Goal: Task Accomplishment & Management: Use online tool/utility

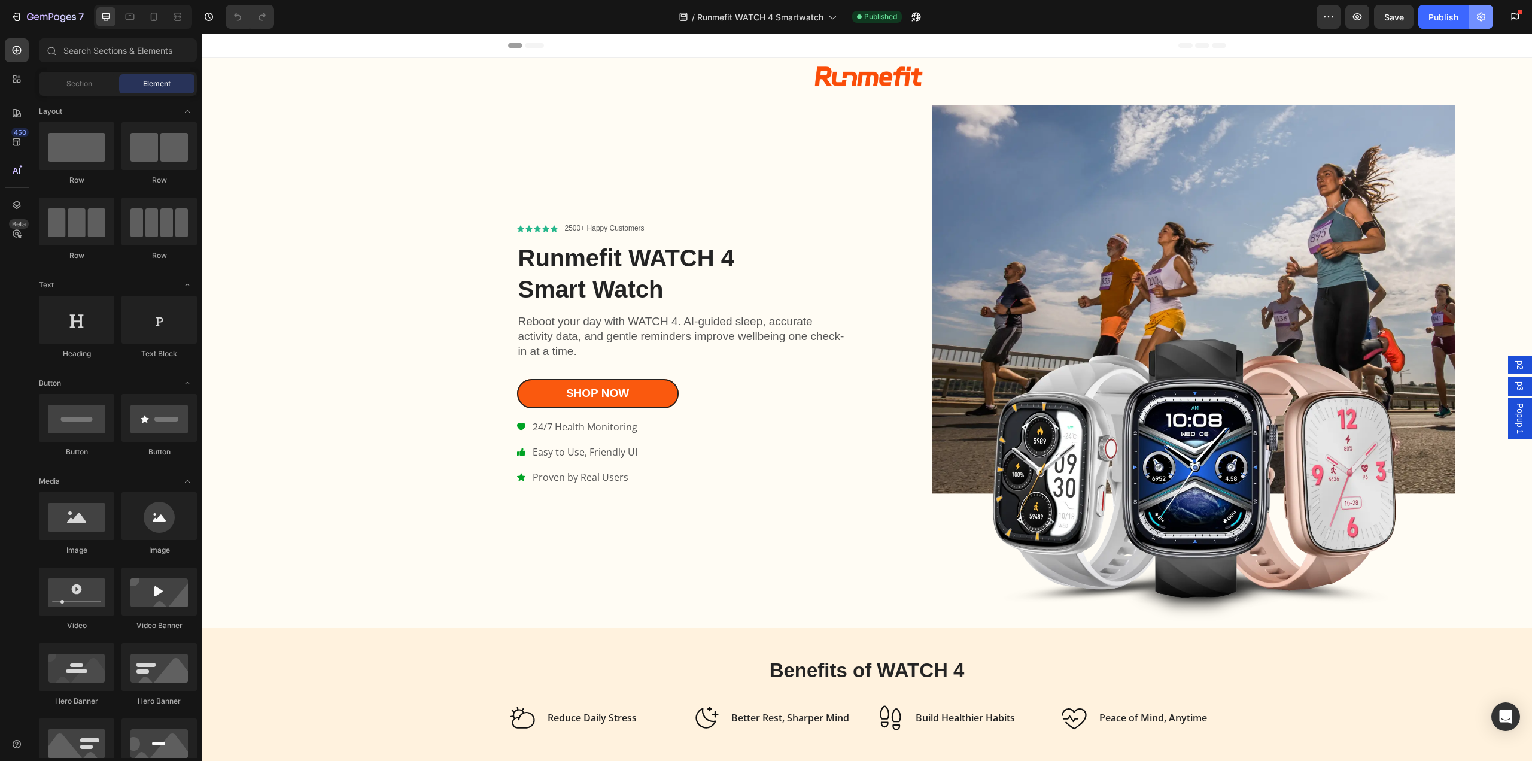
click at [1482, 18] on icon "button" at bounding box center [1481, 17] width 8 height 9
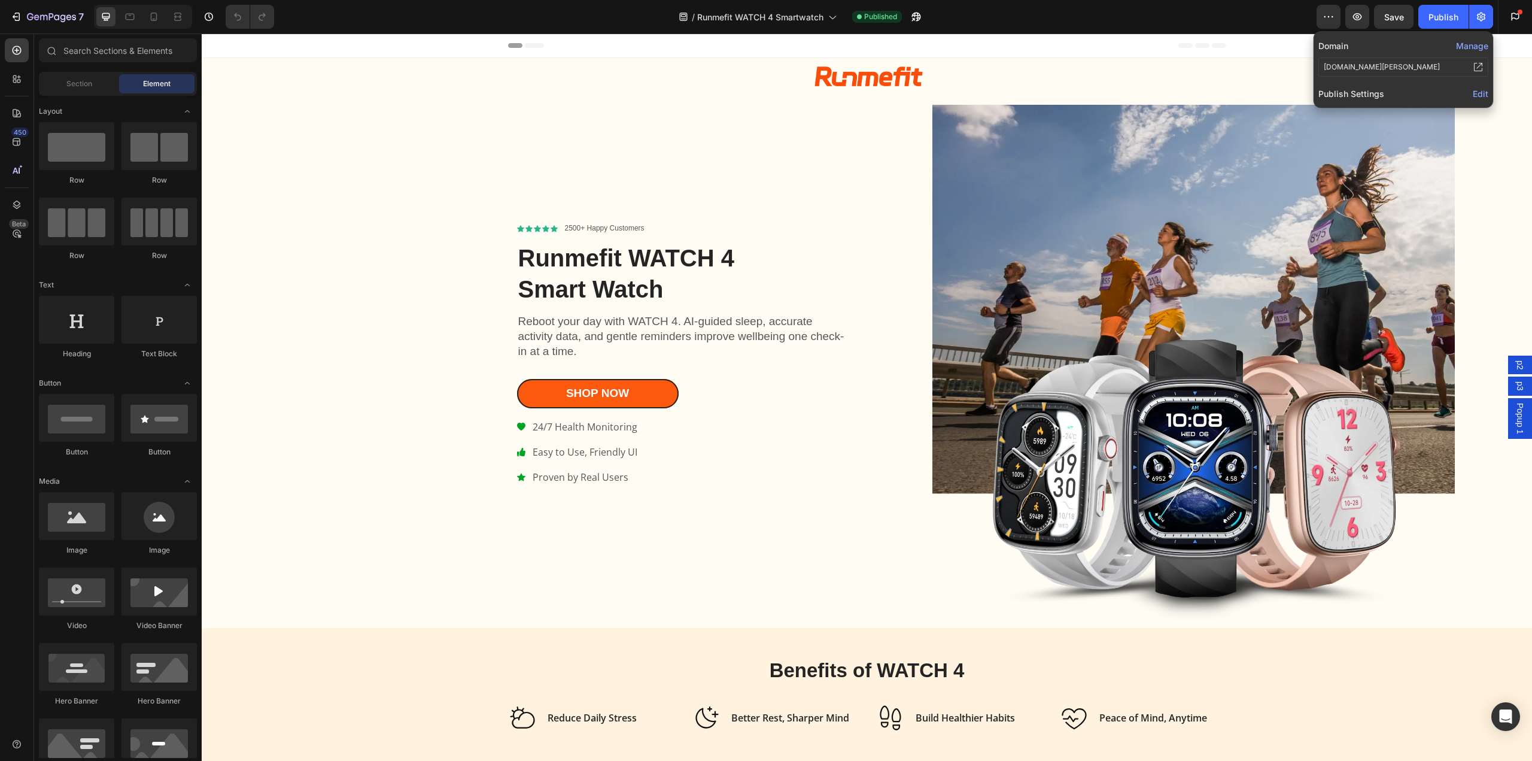
click at [1482, 95] on span "Edit" at bounding box center [1481, 94] width 16 height 10
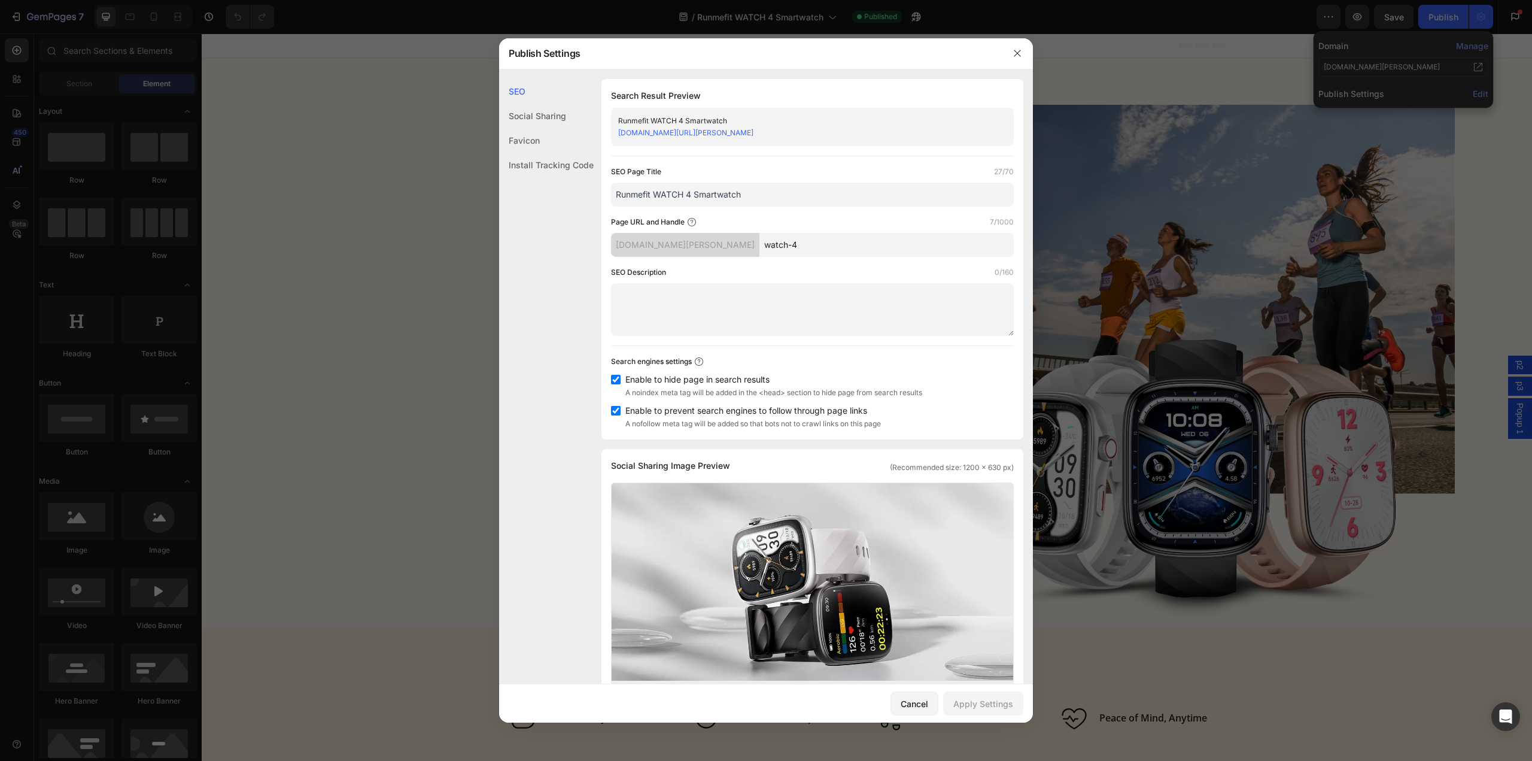
drag, startPoint x: 615, startPoint y: 243, endPoint x: 795, endPoint y: 247, distance: 179.6
click at [759, 247] on div "[DOMAIN_NAME][PERSON_NAME]" at bounding box center [685, 245] width 148 height 24
click at [759, 245] on div "[DOMAIN_NAME][PERSON_NAME]" at bounding box center [685, 245] width 148 height 24
drag, startPoint x: 795, startPoint y: 244, endPoint x: 614, endPoint y: 243, distance: 181.3
click at [614, 243] on div "[DOMAIN_NAME][PERSON_NAME]" at bounding box center [685, 245] width 148 height 24
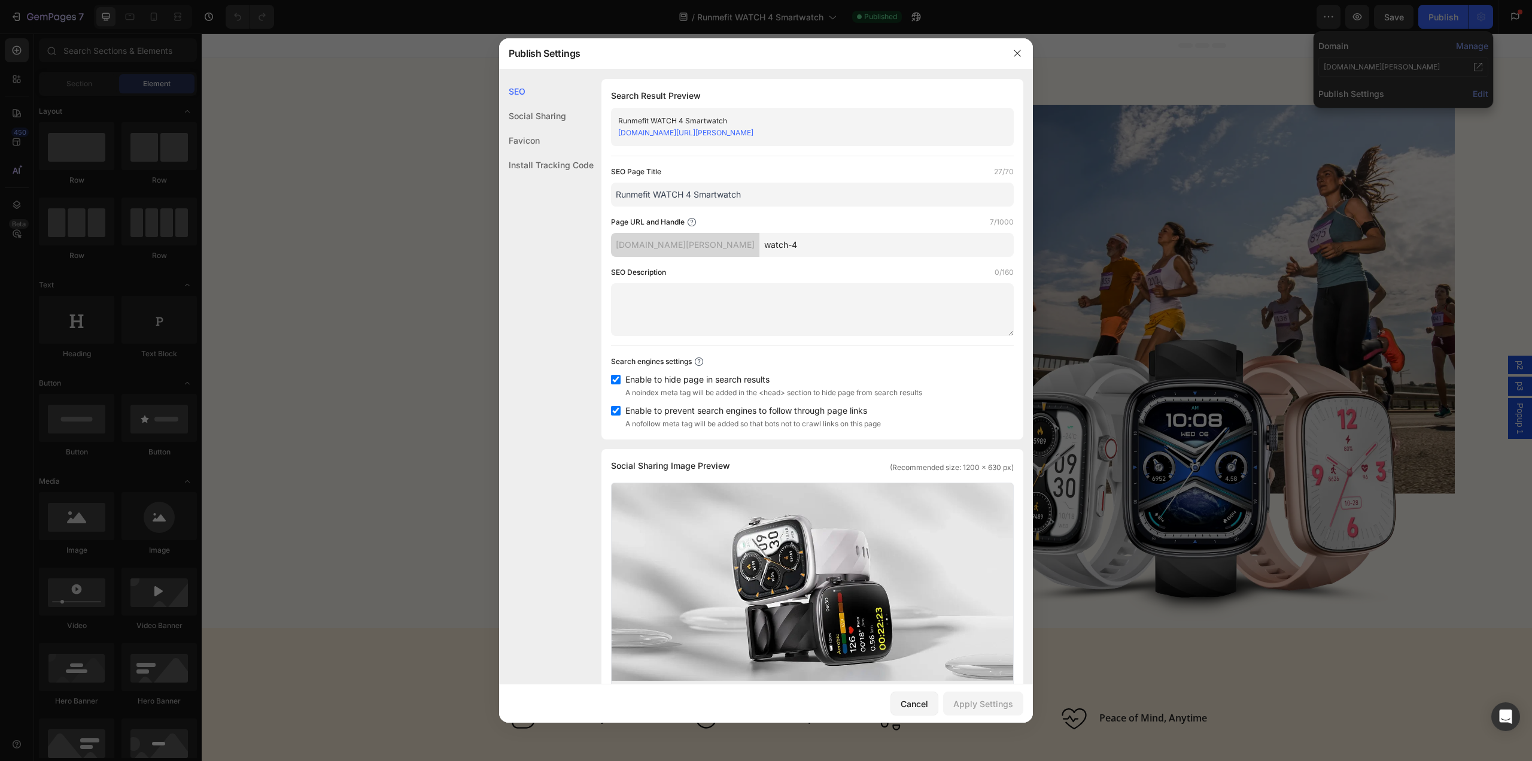
click at [706, 263] on div "SEO Page Title 27/70 Runmefit WATCH 4 Smartwatch Page URL and Handle 7/1000 [DO…" at bounding box center [812, 298] width 403 height 264
drag, startPoint x: 652, startPoint y: 246, endPoint x: 795, endPoint y: 248, distance: 143.0
click at [759, 248] on div "[DOMAIN_NAME][PERSON_NAME]" at bounding box center [685, 245] width 148 height 24
click at [697, 259] on div "SEO Page Title 27/70 Runmefit WATCH 4 Smartwatch Page URL and Handle 7/1000 [DO…" at bounding box center [812, 298] width 403 height 264
drag, startPoint x: 619, startPoint y: 242, endPoint x: 756, endPoint y: 245, distance: 137.7
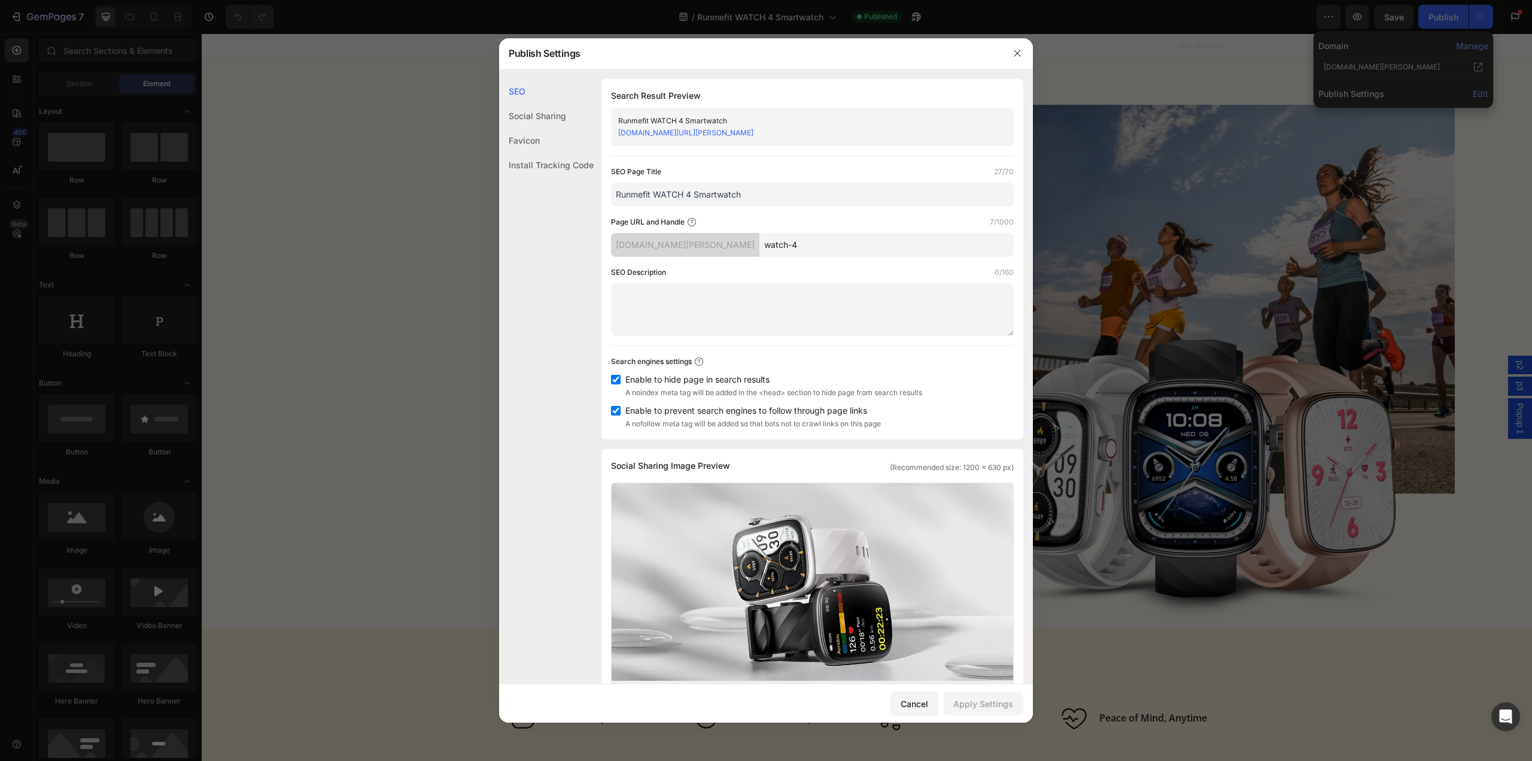
click at [756, 245] on div "[DOMAIN_NAME][PERSON_NAME]" at bounding box center [685, 245] width 148 height 24
click at [672, 253] on div "[DOMAIN_NAME][PERSON_NAME]" at bounding box center [685, 245] width 148 height 24
click at [691, 225] on icon at bounding box center [692, 222] width 10 height 10
click at [1016, 54] on icon "button" at bounding box center [1017, 53] width 7 height 7
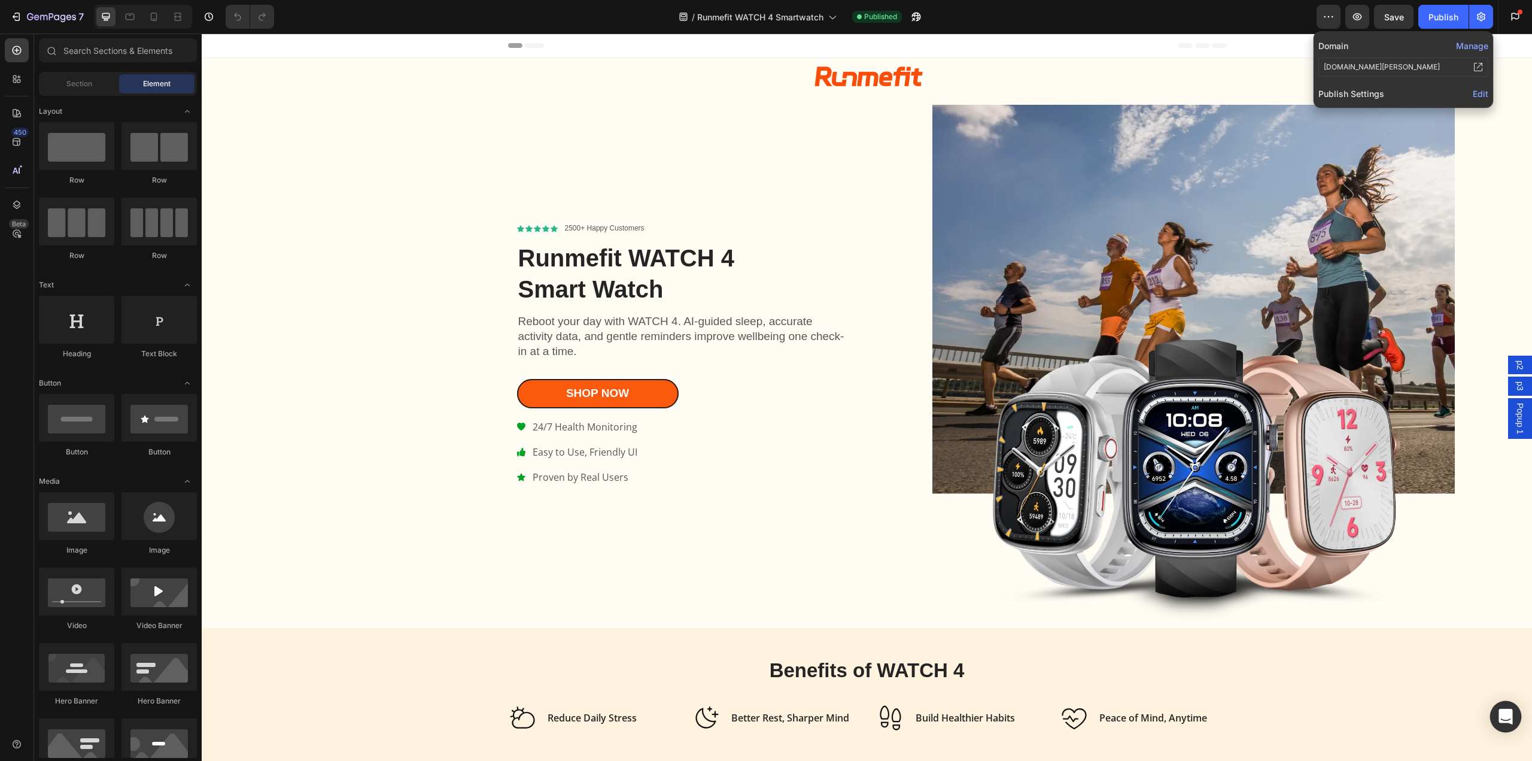
click at [1505, 718] on icon "Open Intercom Messenger" at bounding box center [1506, 717] width 14 height 16
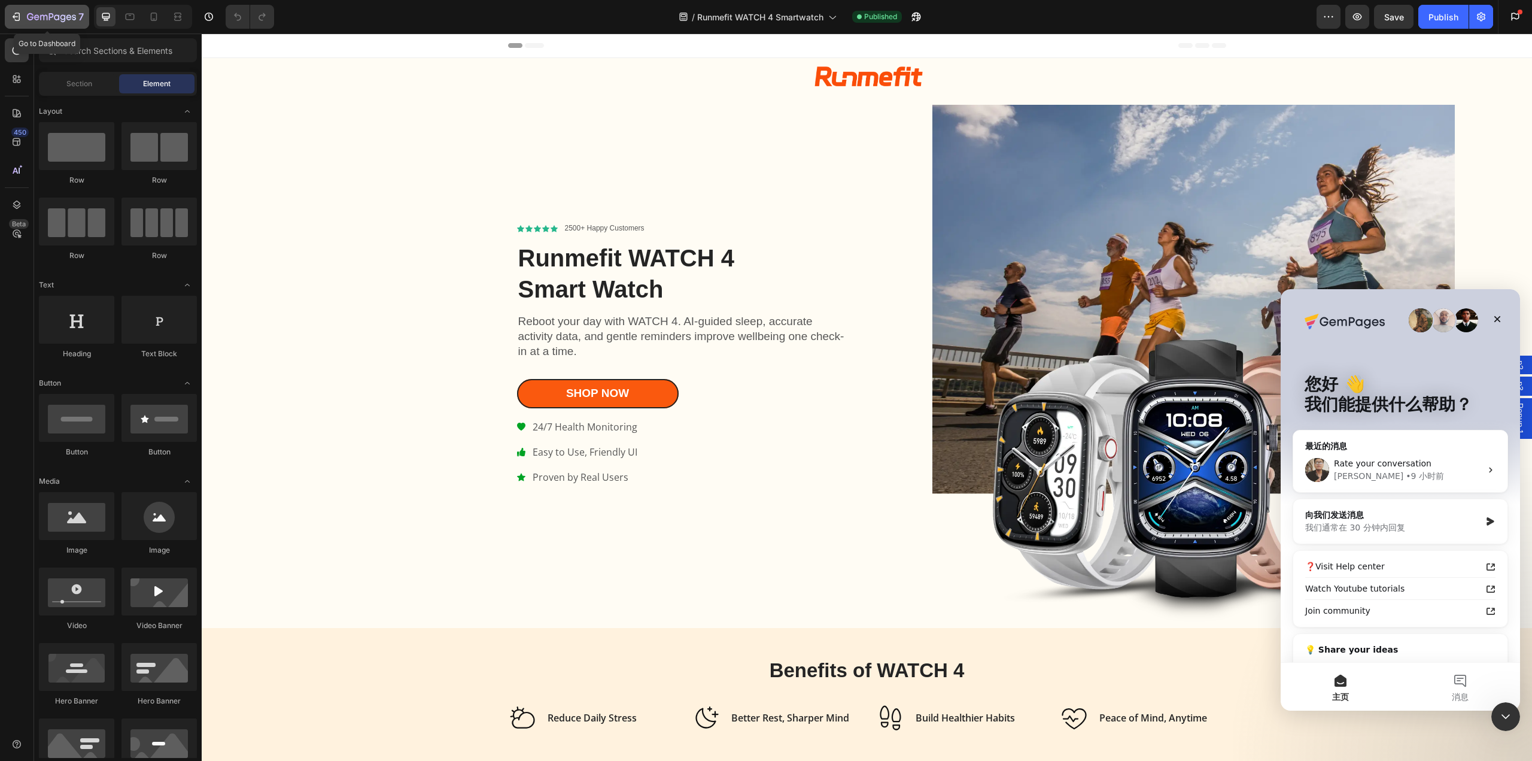
click at [15, 13] on icon "button" at bounding box center [17, 17] width 5 height 8
